Goal: Information Seeking & Learning: Learn about a topic

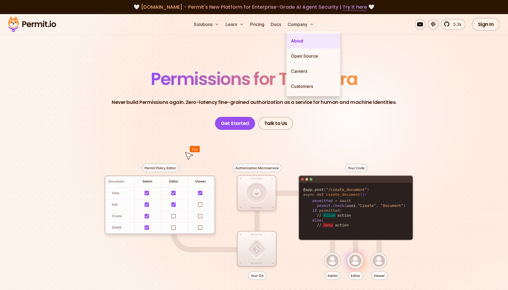
click at [303, 38] on link "About" at bounding box center [313, 40] width 54 height 15
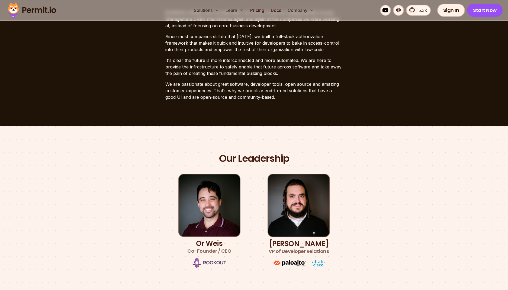
scroll to position [176, 0]
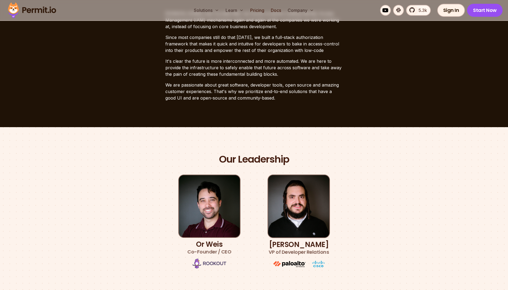
click at [126, 137] on section "Our Leadership Or [PERSON_NAME] Co-Founder / CEO [PERSON_NAME] VP of Developer …" at bounding box center [254, 211] width 508 height 169
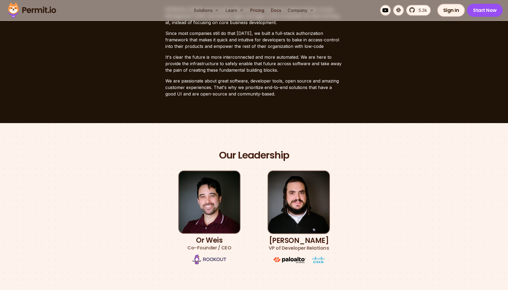
scroll to position [175, 0]
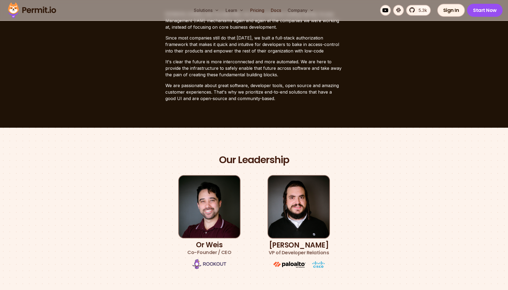
click at [131, 155] on div "Our Leadership Or [PERSON_NAME] Co-Founder / CEO [PERSON_NAME] VP of Developer …" at bounding box center [253, 212] width 379 height 117
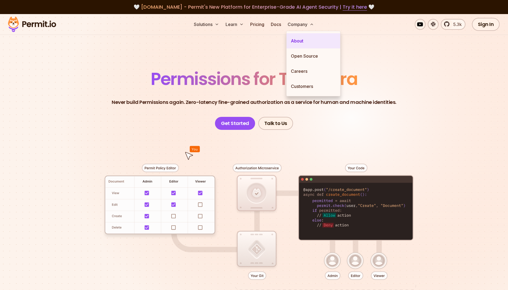
click at [300, 41] on link "About" at bounding box center [313, 40] width 54 height 15
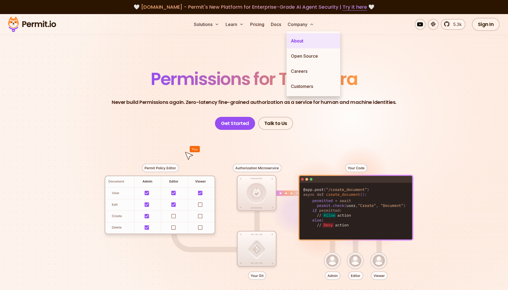
click at [303, 41] on link "About" at bounding box center [313, 40] width 54 height 15
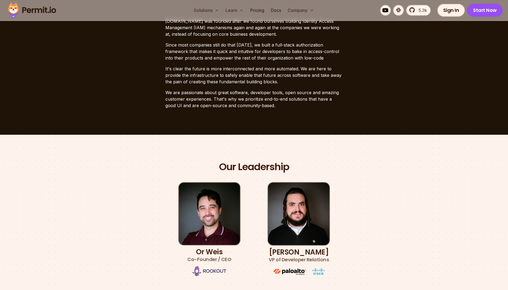
scroll to position [163, 0]
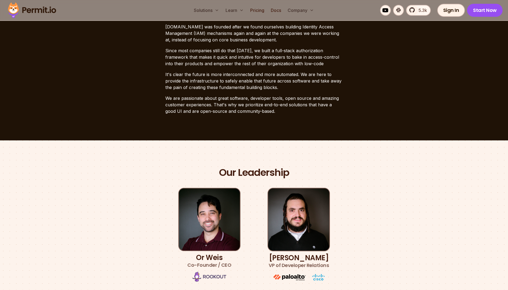
click at [141, 147] on section "Our Leadership Or [PERSON_NAME] Co-Founder / CEO [PERSON_NAME] VP of Developer …" at bounding box center [254, 225] width 508 height 169
click at [140, 146] on section "Our Leadership Or [PERSON_NAME] Co-Founder / CEO [PERSON_NAME] VP of Developer …" at bounding box center [254, 225] width 508 height 169
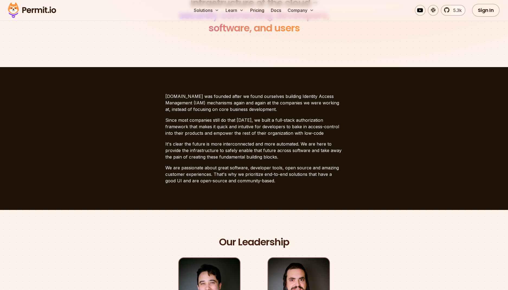
scroll to position [0, 0]
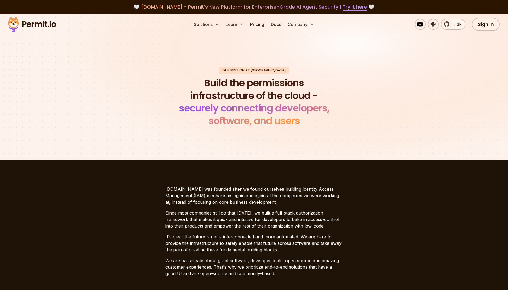
click at [34, 26] on img at bounding box center [31, 24] width 53 height 18
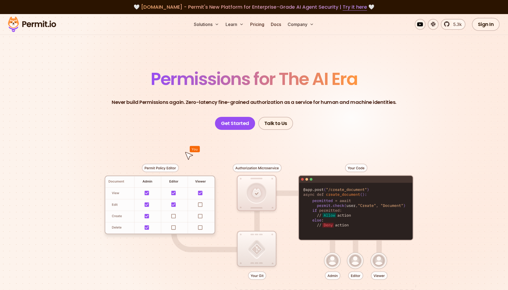
click at [132, 101] on p "Never build Permissions again. Zero-latency fine-grained authorization as a ser…" at bounding box center [254, 103] width 284 height 8
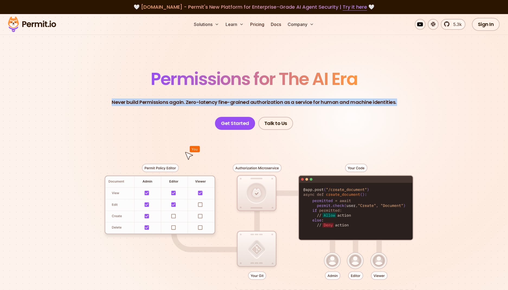
click at [132, 101] on p "Never build Permissions again. Zero-latency fine-grained authorization as a ser…" at bounding box center [254, 103] width 284 height 8
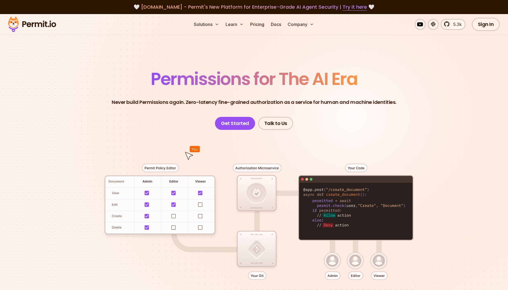
click at [85, 137] on div at bounding box center [253, 229] width 379 height 199
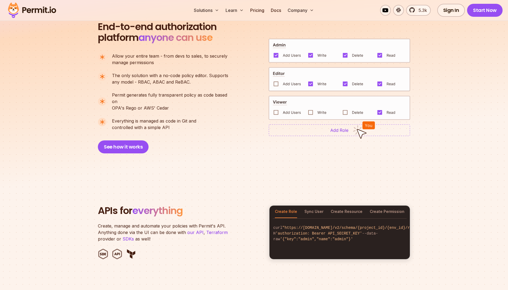
scroll to position [378, 0]
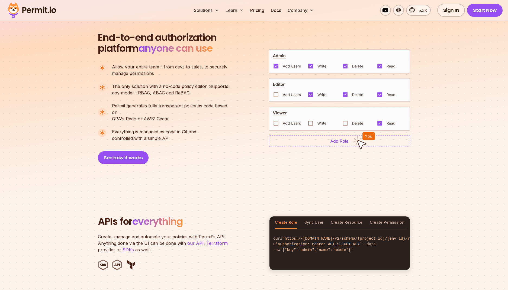
click at [73, 113] on section "End-to-end authorization platform anyone can use A no-code authorization platfo…" at bounding box center [254, 91] width 508 height 197
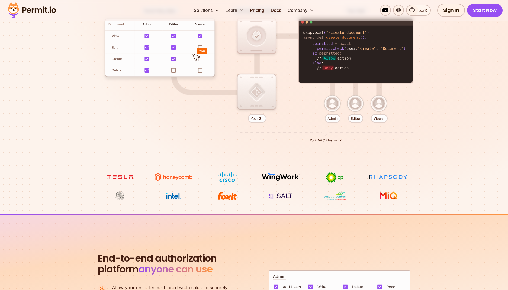
scroll to position [0, 0]
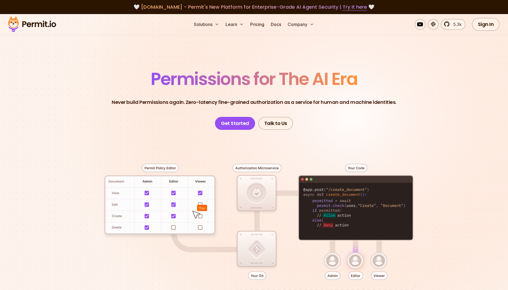
click at [99, 101] on header "Permissions for The AI Era Never build Permissions again. Zero-latency fine-gra…" at bounding box center [253, 100] width 379 height 60
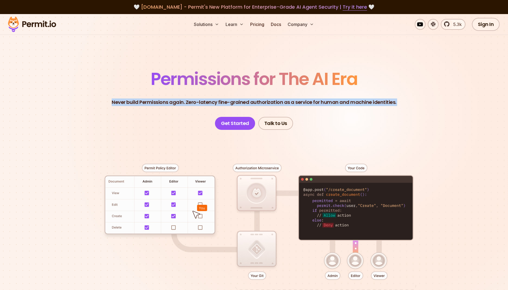
click at [99, 101] on header "Permissions for The AI Era Never build Permissions again. Zero-latency fine-gra…" at bounding box center [253, 100] width 379 height 60
click at [96, 102] on header "Permissions for The AI Era Never build Permissions again. Zero-latency fine-gra…" at bounding box center [253, 100] width 379 height 60
